Goal: Information Seeking & Learning: Check status

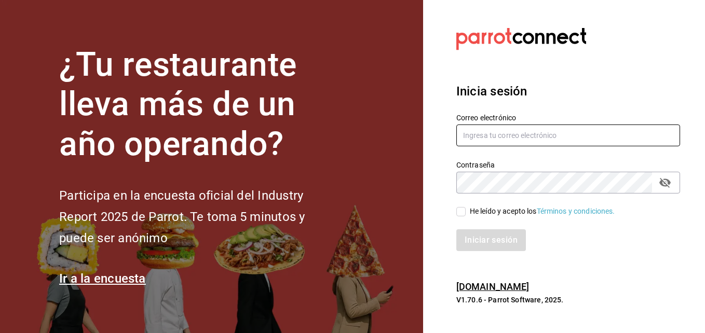
type input "erick.felipe@grupocosteno.com"
click at [463, 210] on input "He leído y acepto los Términos y condiciones." at bounding box center [460, 211] width 9 height 9
checkbox input "true"
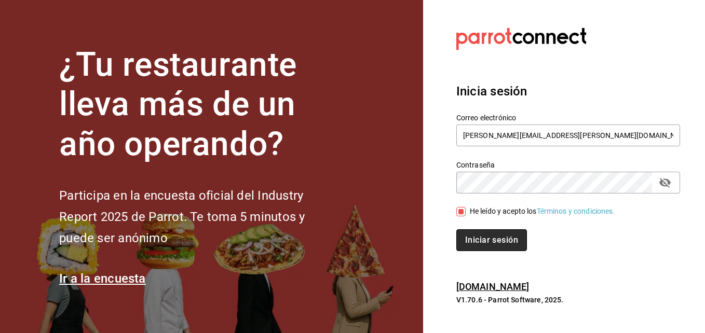
click at [474, 236] on button "Iniciar sesión" at bounding box center [491, 240] width 71 height 22
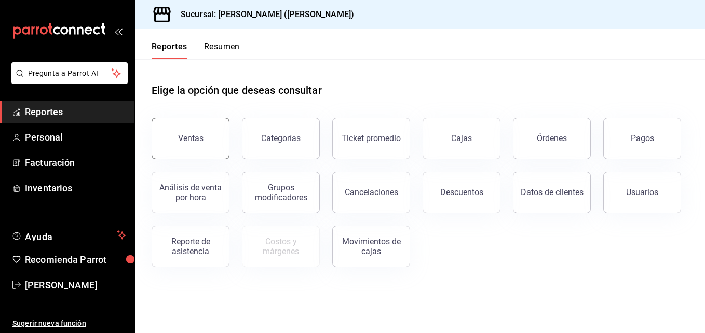
click at [177, 150] on button "Ventas" at bounding box center [191, 139] width 78 height 42
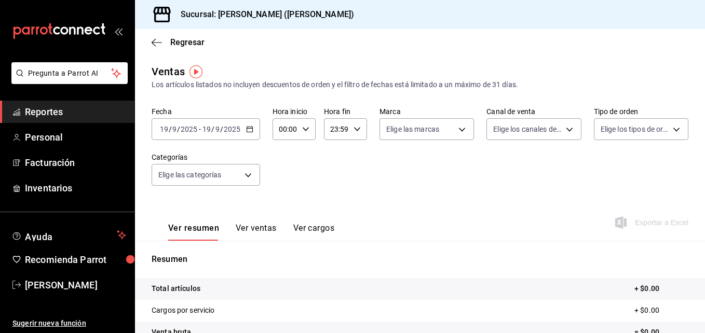
click at [251, 132] on \(Stroke\) "button" at bounding box center [250, 130] width 6 height 6
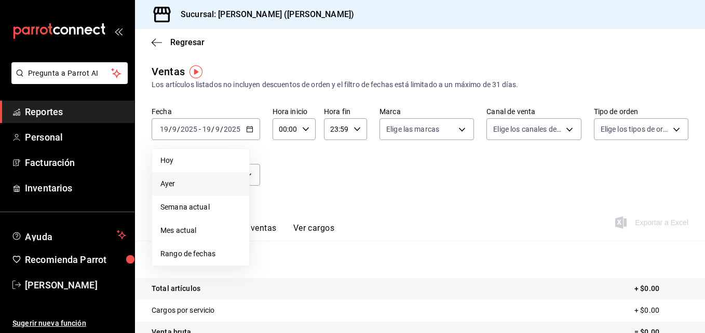
click at [186, 184] on span "Ayer" at bounding box center [200, 184] width 80 height 11
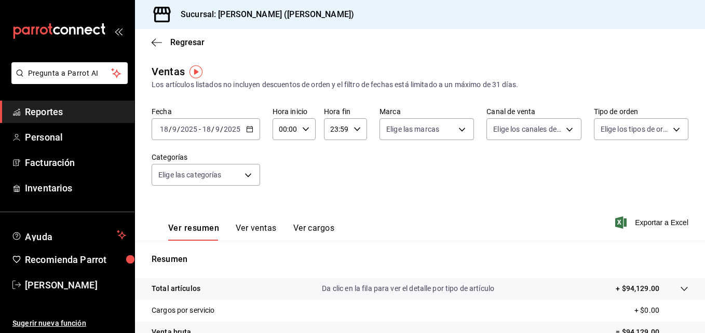
click at [311, 129] on div "00:00 Hora inicio" at bounding box center [293, 129] width 43 height 22
click at [282, 208] on span "02" at bounding box center [282, 205] width 5 height 8
type input "02:00"
click at [284, 204] on button "05" at bounding box center [282, 197] width 17 height 21
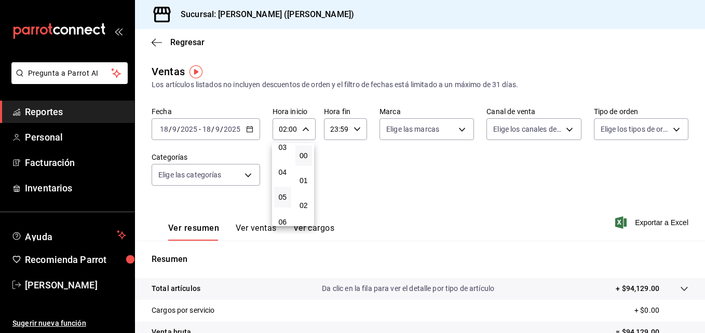
type input "05:00"
click at [671, 125] on div at bounding box center [352, 166] width 705 height 333
click at [644, 220] on span "Exportar a Excel" at bounding box center [652, 222] width 71 height 12
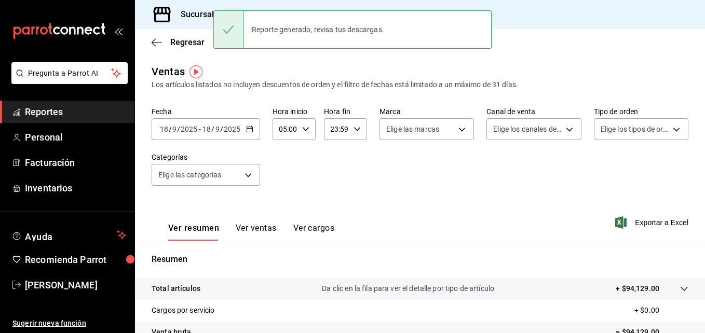
click at [341, 30] on div "Reporte generado, revisa tus descargas." at bounding box center [317, 29] width 149 height 23
click at [665, 217] on span "Exportar a Excel" at bounding box center [652, 222] width 71 height 12
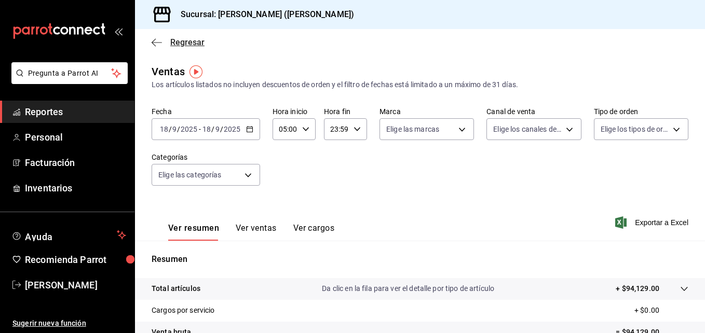
click at [157, 43] on icon "button" at bounding box center [157, 42] width 10 height 9
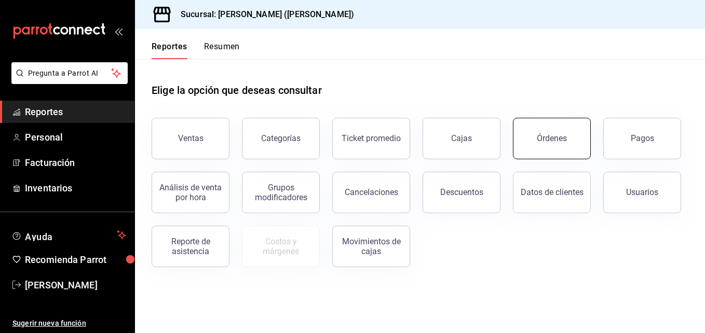
click at [565, 132] on button "Órdenes" at bounding box center [552, 139] width 78 height 42
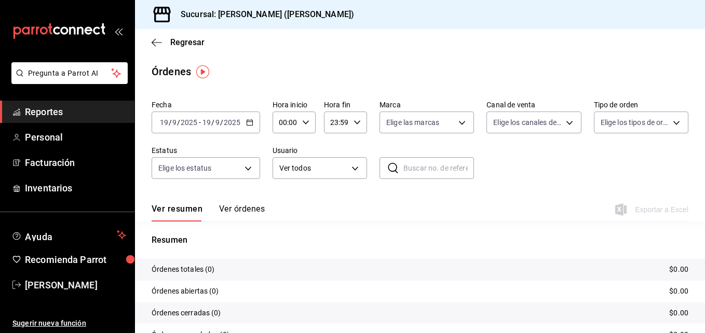
click at [237, 122] on input "2025" at bounding box center [232, 122] width 18 height 8
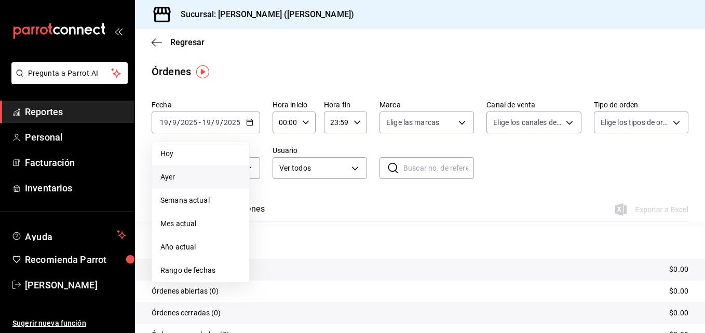
click at [186, 178] on span "Ayer" at bounding box center [200, 177] width 80 height 11
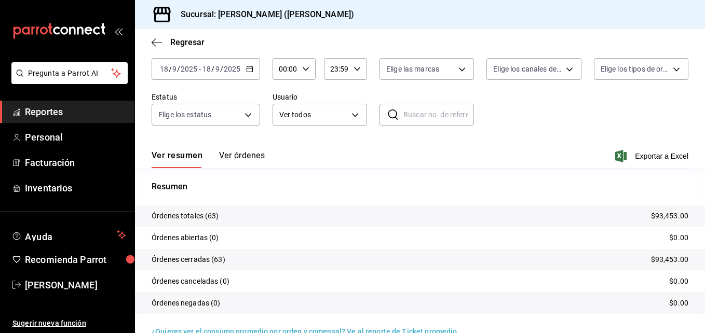
scroll to position [74, 0]
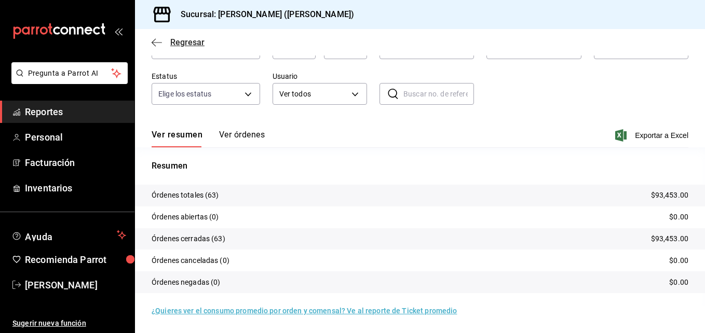
click at [163, 46] on span "Regresar" at bounding box center [178, 42] width 53 height 10
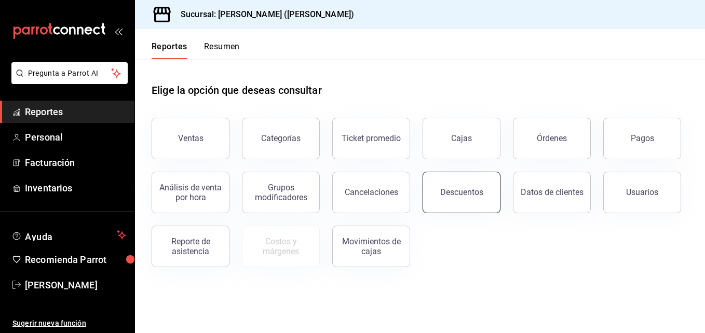
click at [459, 200] on button "Descuentos" at bounding box center [461, 193] width 78 height 42
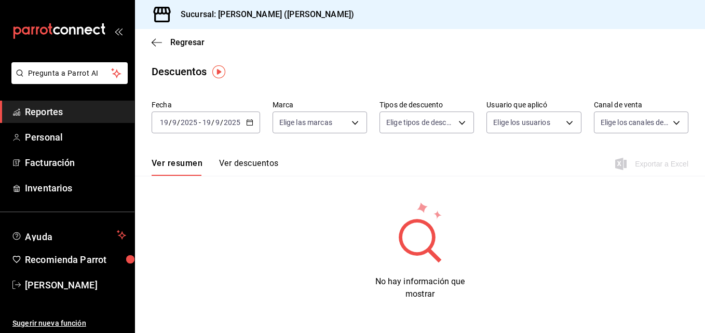
click at [243, 130] on div "[DATE] [DATE] - [DATE] [DATE]" at bounding box center [206, 123] width 108 height 22
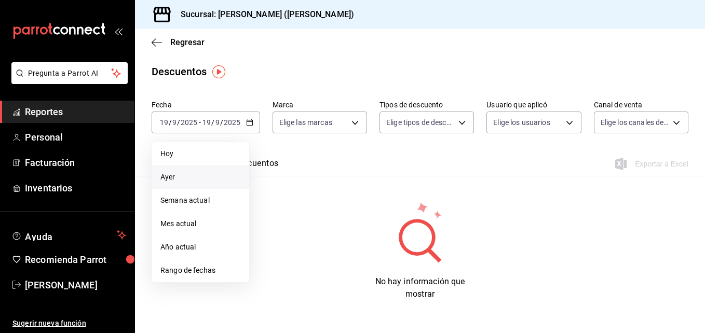
click at [189, 176] on span "Ayer" at bounding box center [200, 177] width 80 height 11
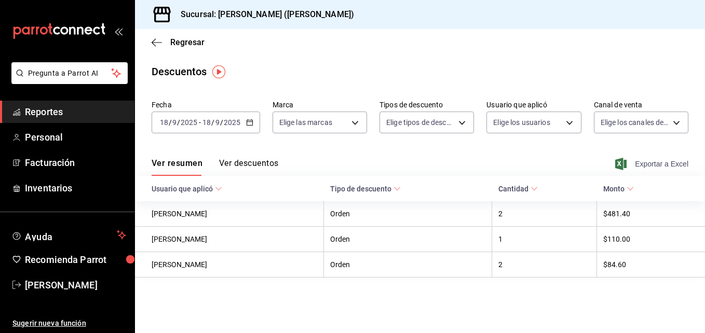
click at [648, 167] on span "Exportar a Excel" at bounding box center [652, 164] width 71 height 12
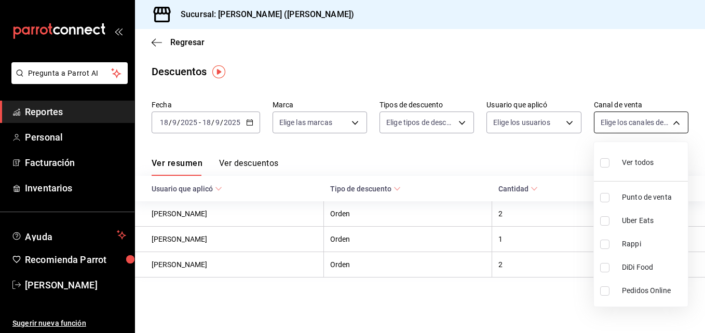
click at [678, 121] on body "Pregunta a Parrot AI Reportes Personal Facturación Inventarios Ayuda Recomienda…" at bounding box center [352, 166] width 705 height 333
click at [603, 160] on input "checkbox" at bounding box center [604, 162] width 9 height 9
checkbox input "true"
type input "PARROT,UBER_EATS,RAPPI,DIDI_FOOD,ONLINE"
checkbox input "true"
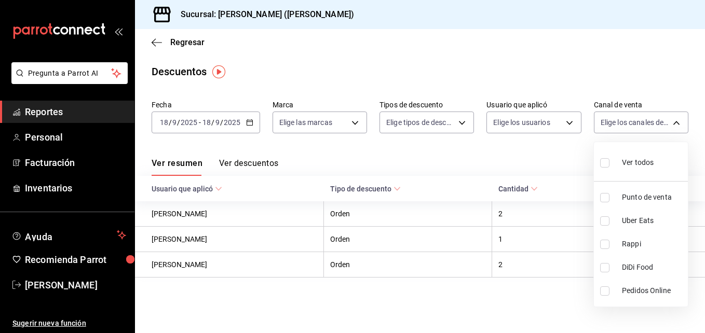
checkbox input "true"
click at [155, 45] on div at bounding box center [352, 166] width 705 height 333
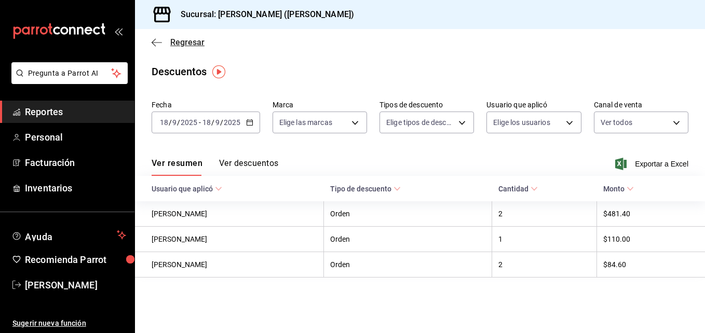
click at [165, 42] on span "Regresar" at bounding box center [178, 42] width 53 height 10
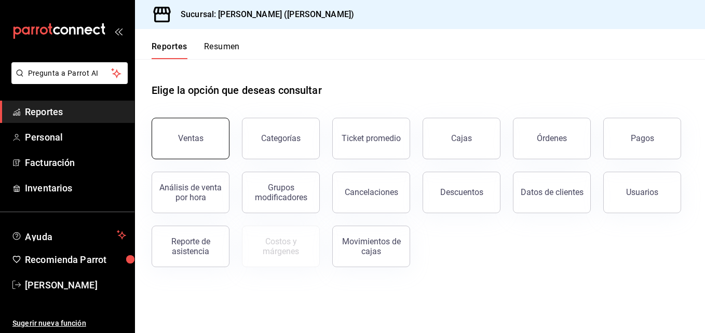
click at [212, 129] on button "Ventas" at bounding box center [191, 139] width 78 height 42
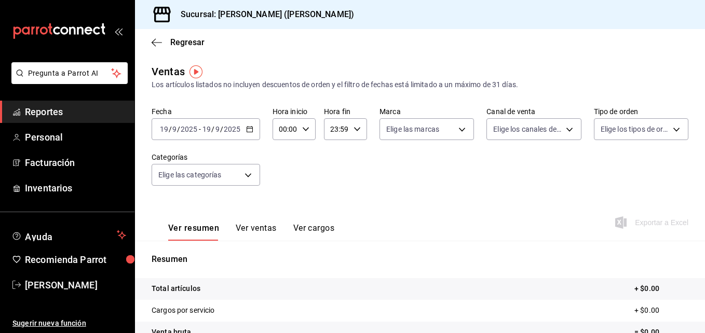
scroll to position [3, 0]
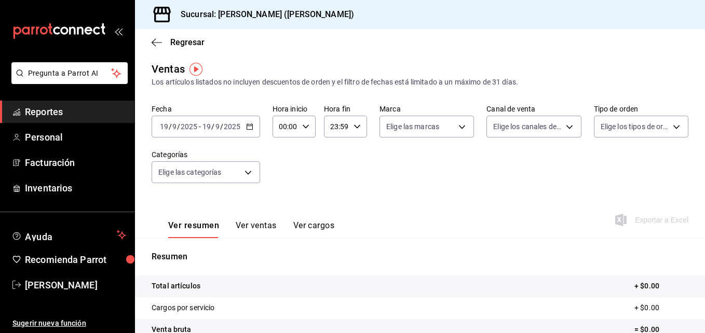
click at [243, 127] on div "[DATE] [DATE] - [DATE] [DATE]" at bounding box center [206, 127] width 108 height 22
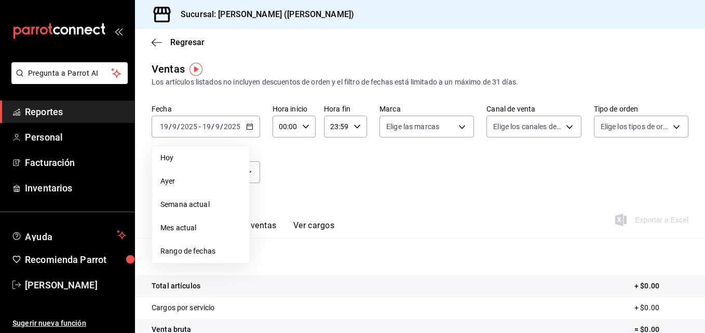
click at [188, 175] on li "Ayer" at bounding box center [200, 181] width 97 height 23
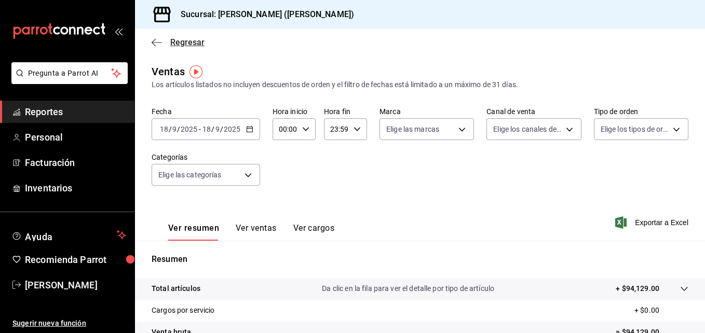
click at [156, 40] on icon "button" at bounding box center [157, 42] width 10 height 9
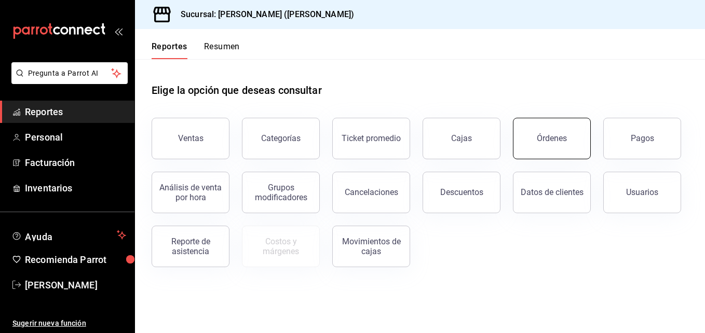
click at [562, 138] on div "Órdenes" at bounding box center [552, 138] width 30 height 10
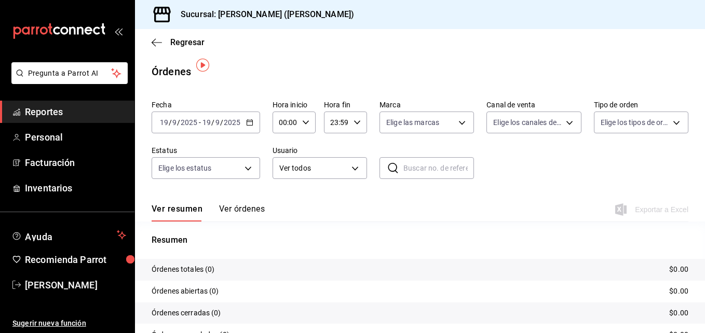
scroll to position [74, 0]
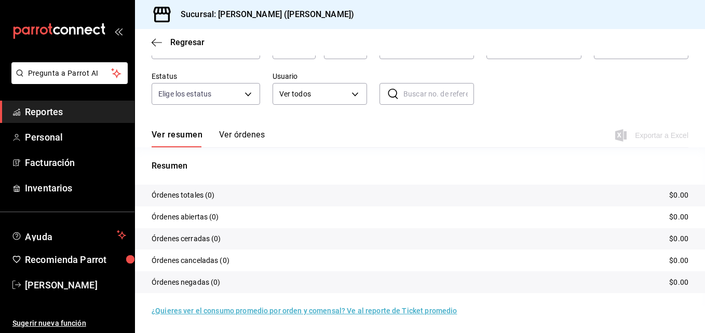
click at [150, 42] on div "Regresar" at bounding box center [420, 42] width 570 height 26
click at [160, 44] on icon "button" at bounding box center [157, 42] width 10 height 9
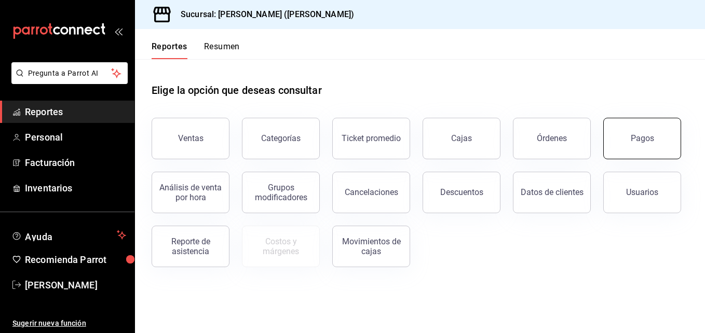
click at [615, 134] on button "Pagos" at bounding box center [642, 139] width 78 height 42
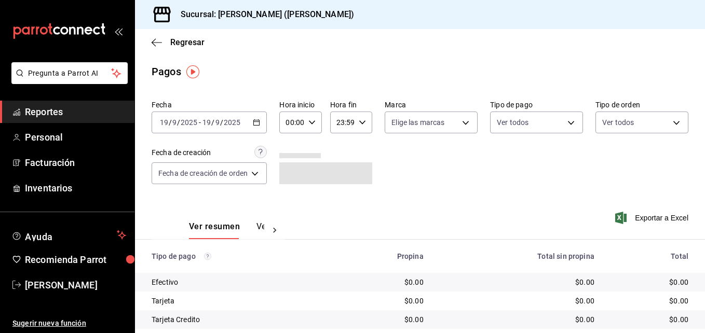
click at [254, 121] on icon "button" at bounding box center [256, 122] width 7 height 7
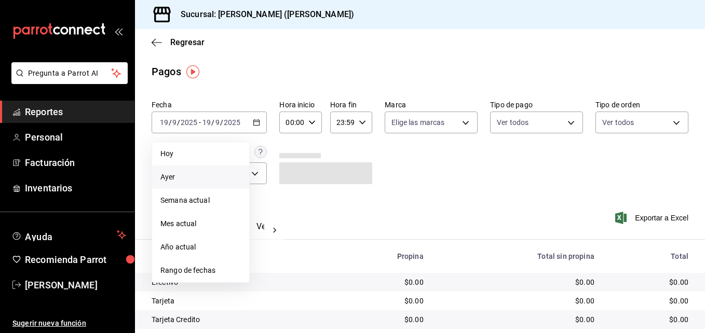
click at [192, 172] on span "Ayer" at bounding box center [200, 177] width 80 height 11
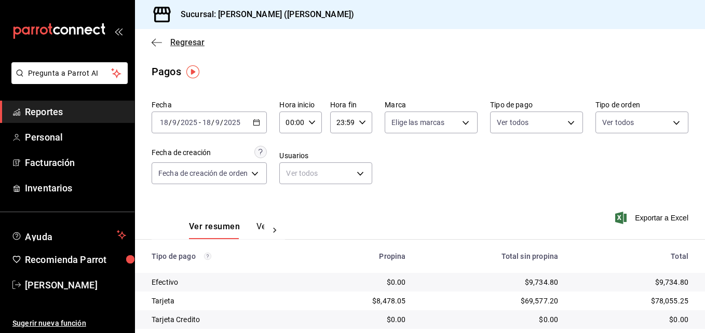
click at [158, 45] on icon "button" at bounding box center [157, 42] width 10 height 9
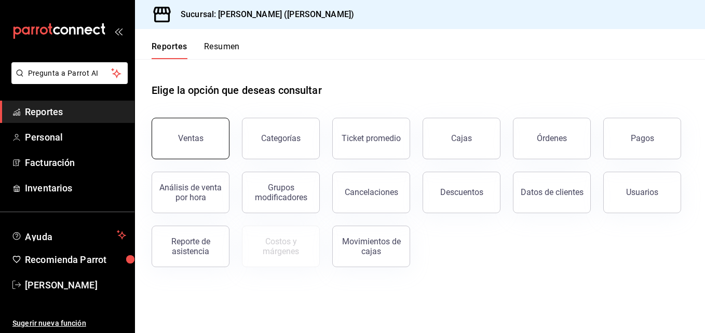
click at [223, 133] on button "Ventas" at bounding box center [191, 139] width 78 height 42
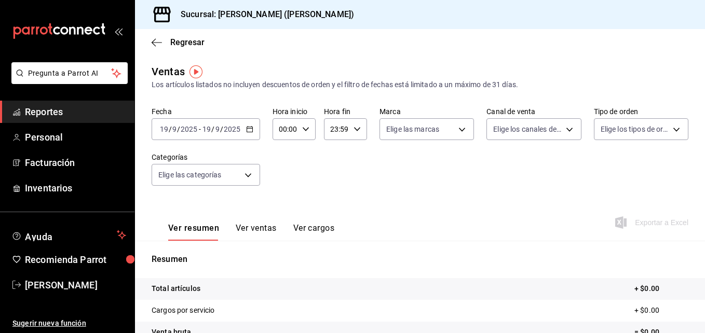
click at [255, 129] on div "[DATE] [DATE] - [DATE] [DATE]" at bounding box center [206, 129] width 108 height 22
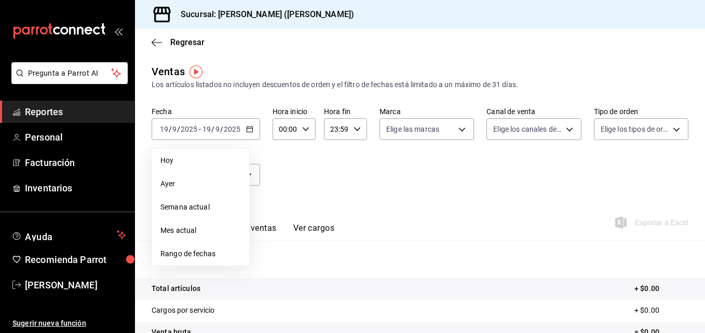
click at [189, 182] on span "Ayer" at bounding box center [200, 184] width 80 height 11
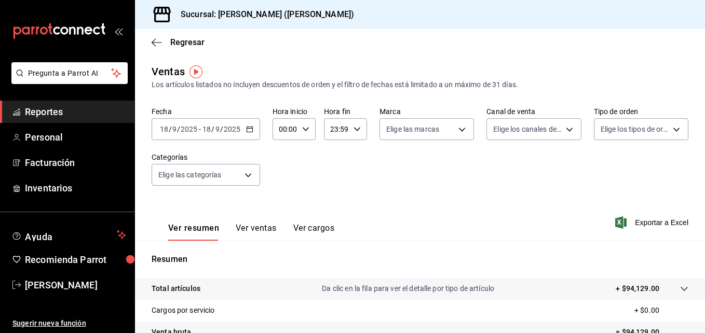
click at [306, 130] on icon "button" at bounding box center [305, 129] width 7 height 7
click at [281, 207] on span "02" at bounding box center [282, 205] width 5 height 8
type input "02:00"
click at [281, 207] on button "05" at bounding box center [282, 197] width 17 height 21
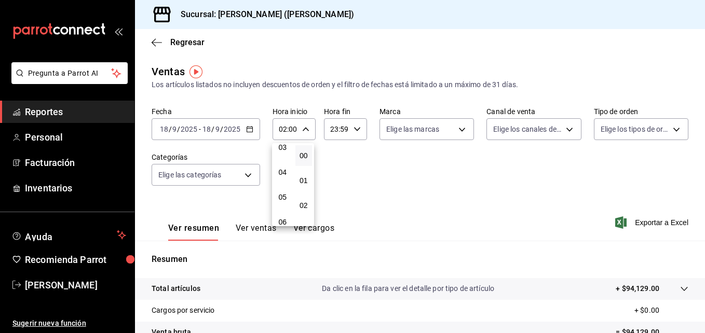
type input "05:00"
click at [668, 128] on div at bounding box center [352, 166] width 705 height 333
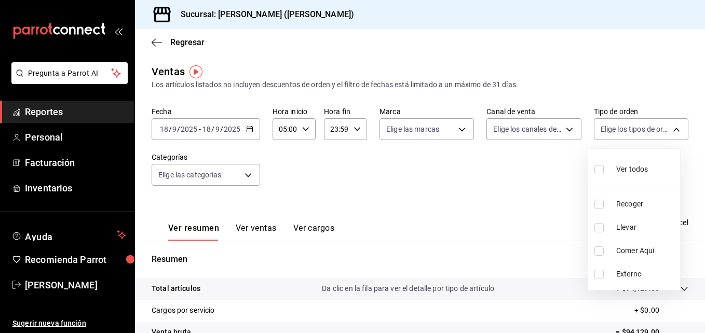
click at [668, 128] on body "Pregunta a Parrot AI Reportes Personal Facturación Inventarios Ayuda Recomienda…" at bounding box center [352, 166] width 705 height 333
click at [594, 228] on li "Llevar" at bounding box center [634, 227] width 92 height 23
type input "d5ed7011-f835-4d0c-a8fc-5f0f01446209"
checkbox input "true"
drag, startPoint x: 702, startPoint y: 165, endPoint x: 697, endPoint y: 204, distance: 39.7
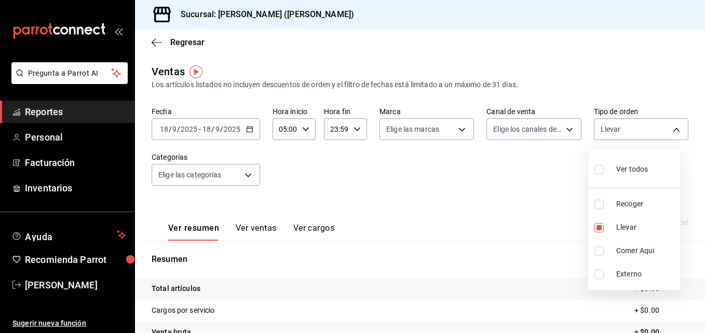
click at [697, 204] on div at bounding box center [352, 166] width 705 height 333
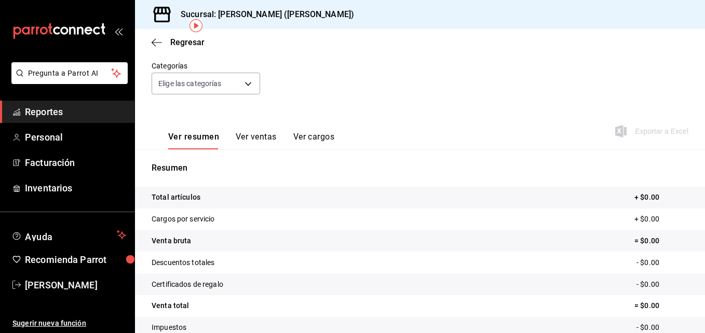
scroll to position [17, 0]
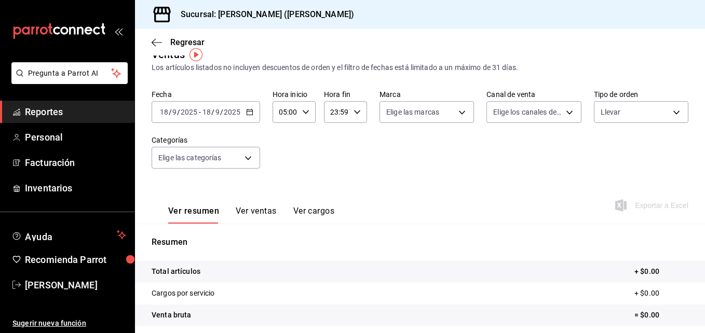
click at [251, 211] on button "Ver ventas" at bounding box center [256, 215] width 41 height 18
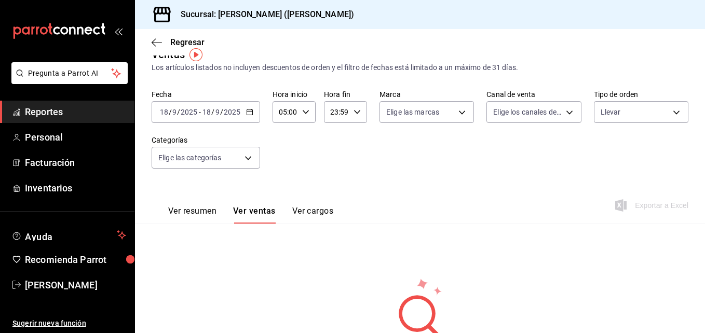
click at [254, 116] on div "[DATE] [DATE] - [DATE] [DATE]" at bounding box center [206, 112] width 108 height 22
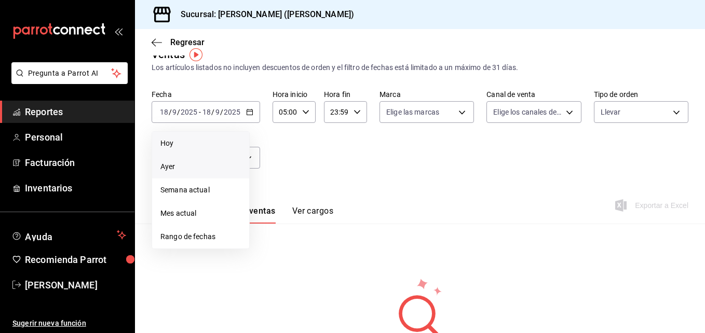
click at [170, 142] on span "Hoy" at bounding box center [200, 143] width 80 height 11
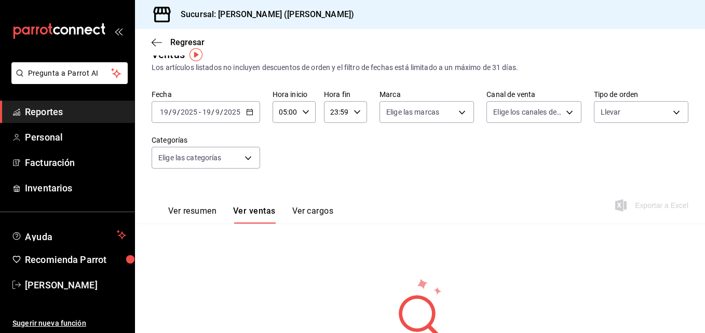
click at [193, 210] on button "Ver resumen" at bounding box center [192, 215] width 48 height 18
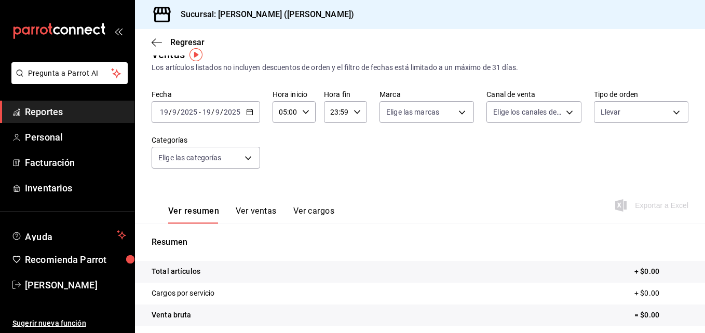
click at [243, 114] on div "[DATE] [DATE] - [DATE] [DATE]" at bounding box center [206, 112] width 108 height 22
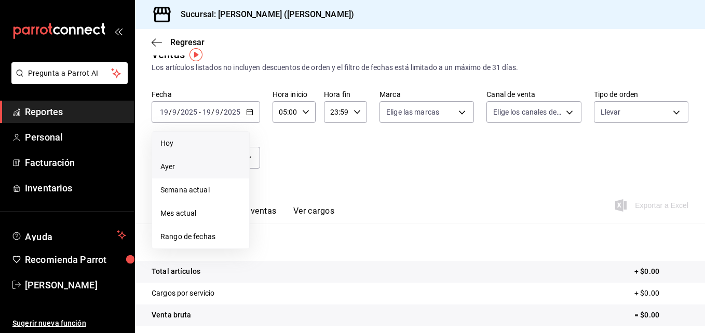
click at [189, 171] on span "Ayer" at bounding box center [200, 166] width 80 height 11
